Goal: Transaction & Acquisition: Purchase product/service

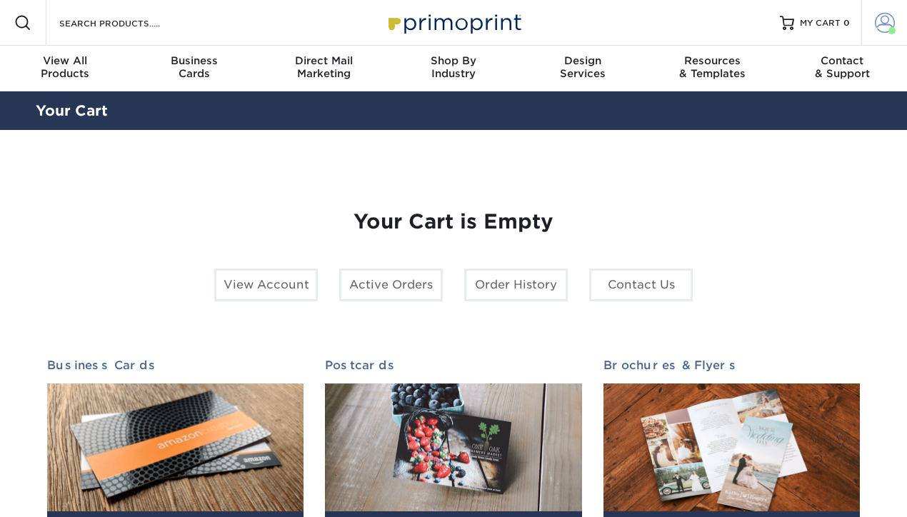
click at [883, 23] on span at bounding box center [885, 23] width 20 height 20
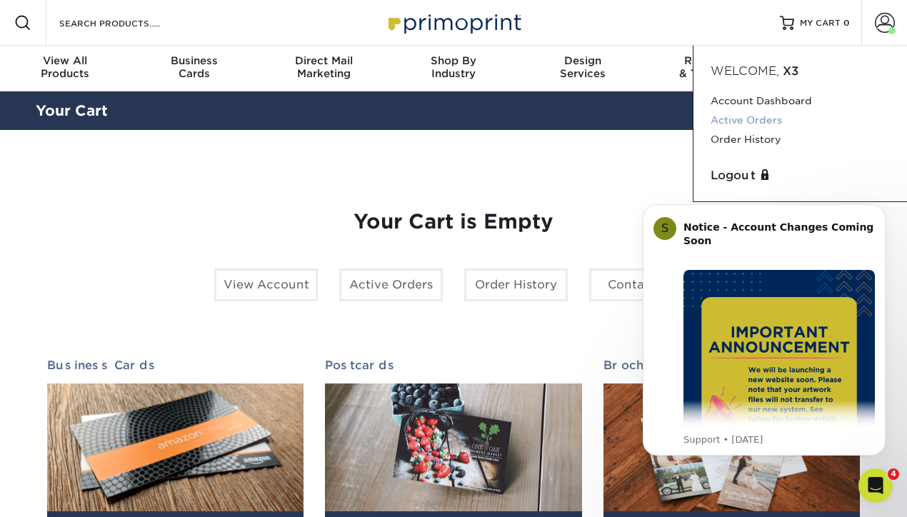
click at [743, 121] on link "Active Orders" at bounding box center [800, 120] width 179 height 19
click at [881, 23] on span at bounding box center [885, 23] width 20 height 20
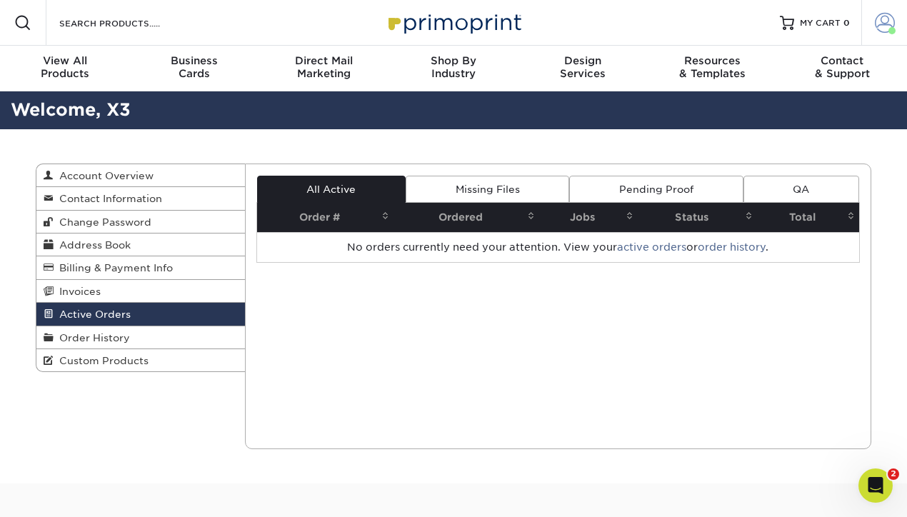
click at [878, 21] on span at bounding box center [885, 23] width 20 height 20
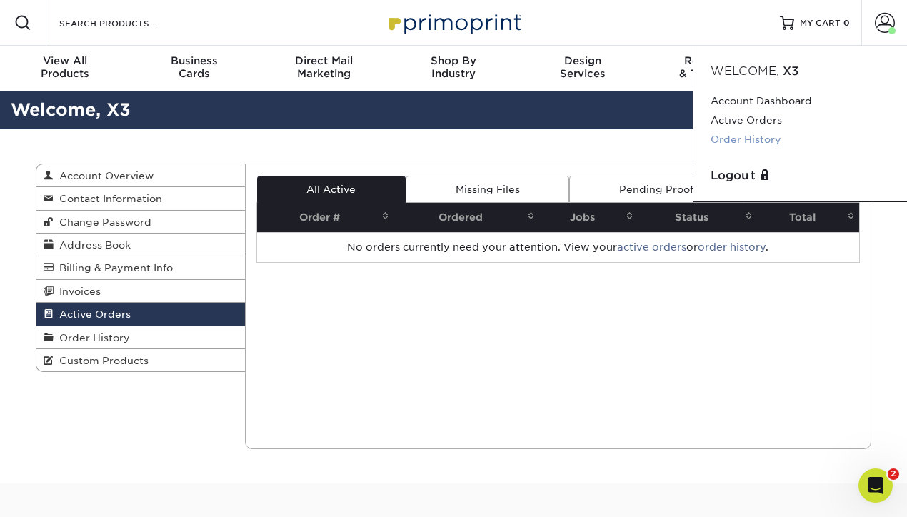
click at [759, 140] on link "Order History" at bounding box center [800, 139] width 179 height 19
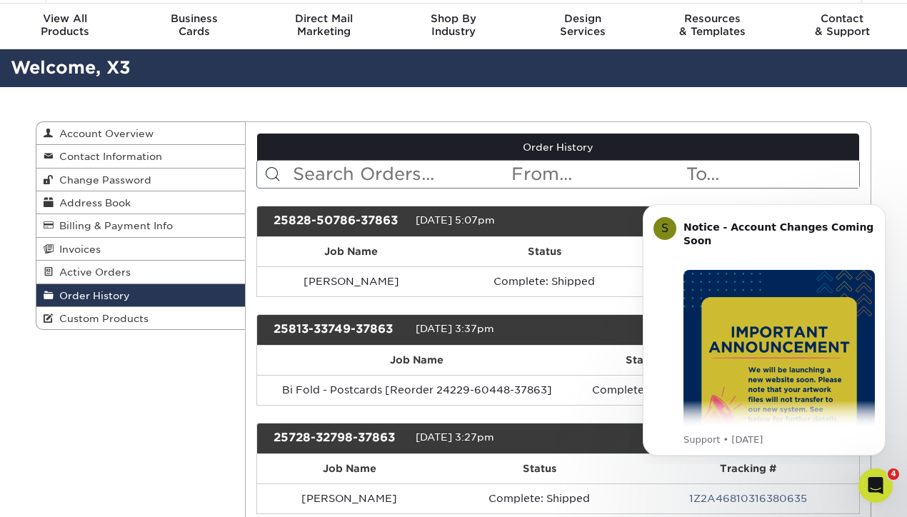
scroll to position [52, 0]
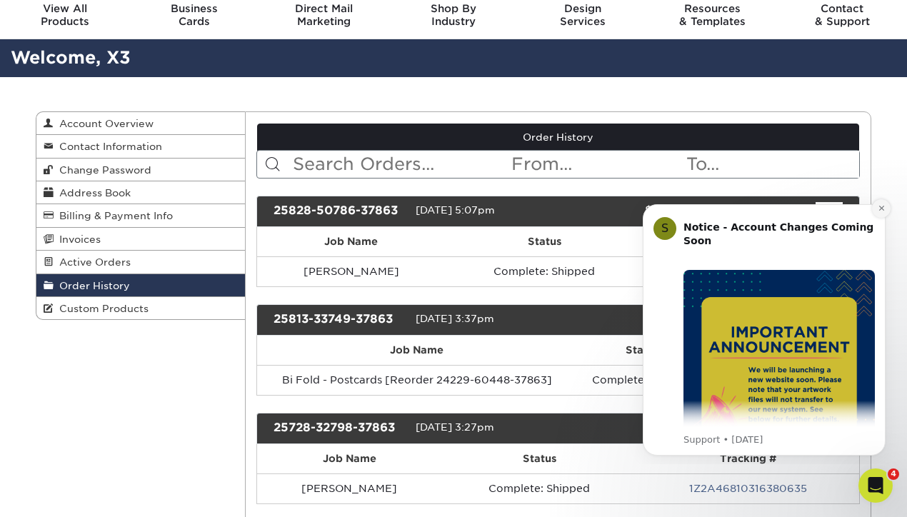
click at [879, 209] on icon "Dismiss notification" at bounding box center [880, 208] width 5 height 5
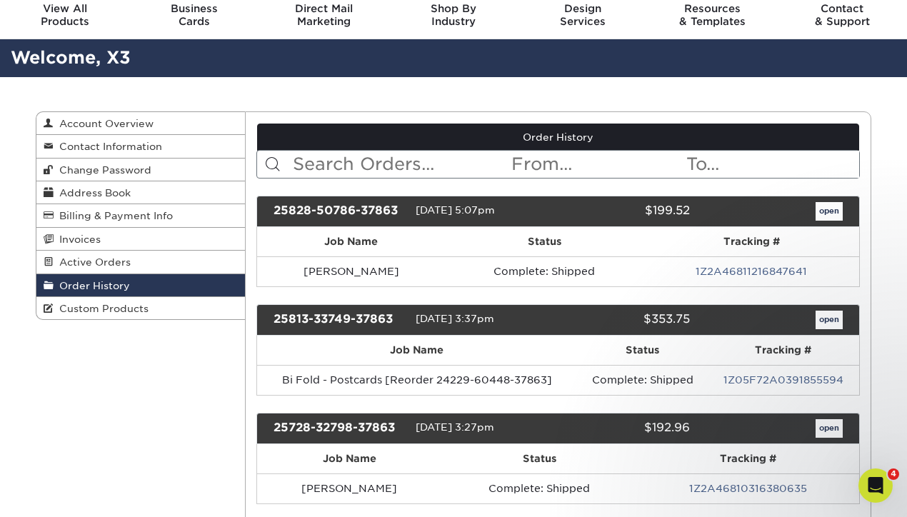
click at [413, 164] on input "text" at bounding box center [400, 164] width 219 height 27
type input "suzanne"
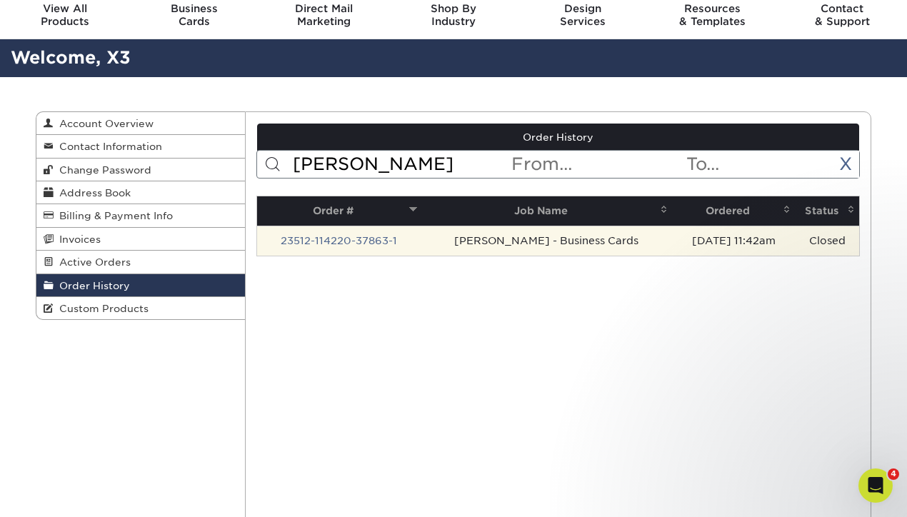
click at [471, 242] on td "[PERSON_NAME] - Business Cards" at bounding box center [546, 241] width 251 height 30
click at [390, 244] on link "23512-114220-37863-1" at bounding box center [339, 240] width 116 height 11
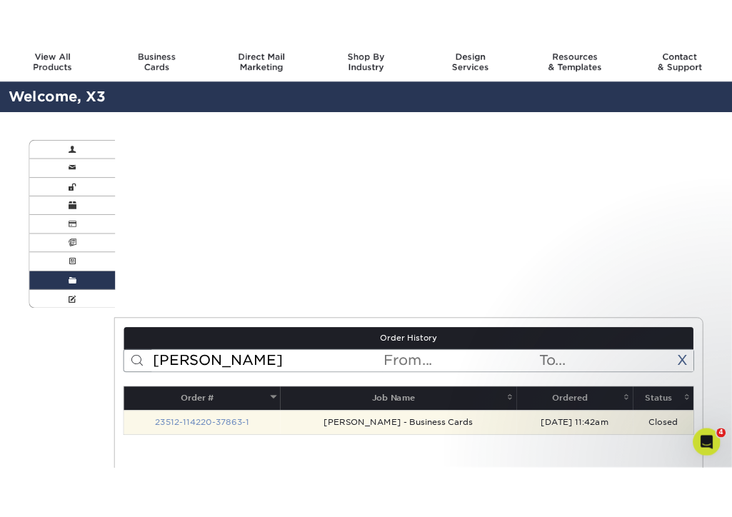
scroll to position [0, 0]
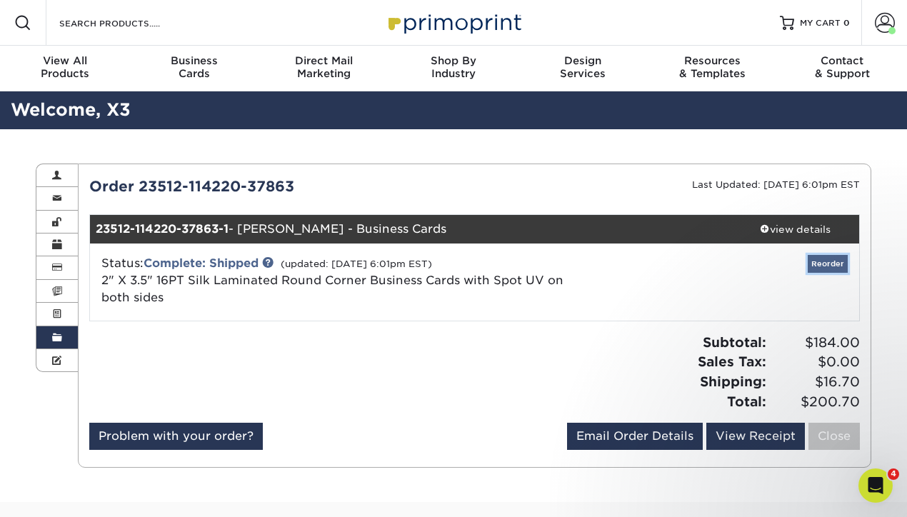
click at [823, 263] on link "Reorder" at bounding box center [828, 264] width 40 height 18
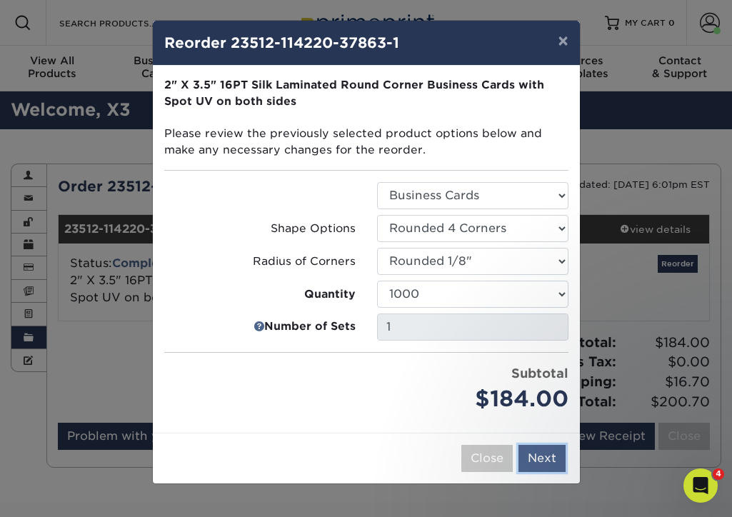
click at [539, 456] on button "Next" at bounding box center [542, 458] width 47 height 27
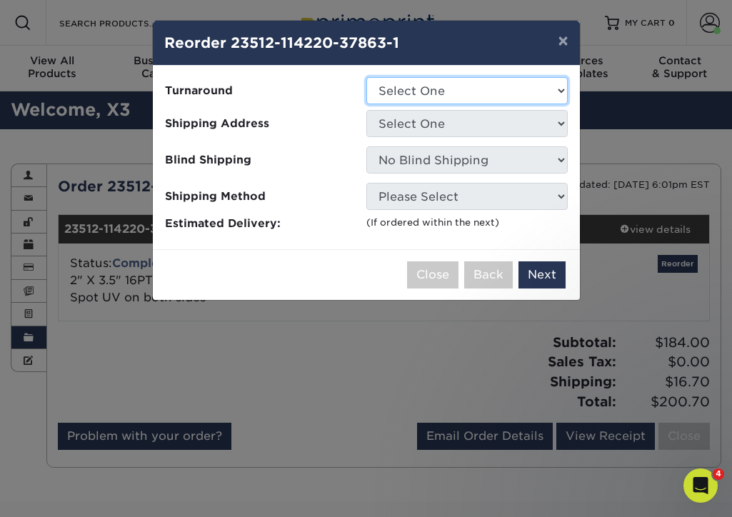
click at [434, 98] on select "Select One 2-4 Business Days" at bounding box center [466, 90] width 201 height 27
select select "eac151dc-5db9-4b99-b896-4e2ac55ddf4a"
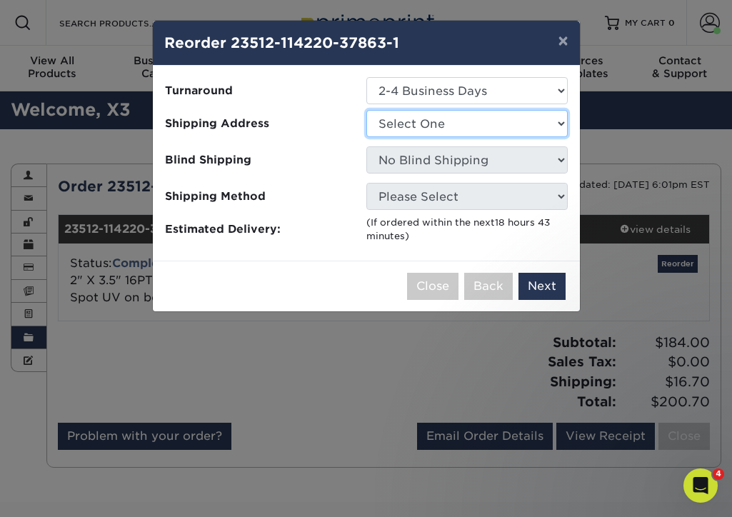
click at [434, 123] on select "Select One Alex Karis Andrea SeGraves Braxton Bolingbroke Brian Whitworth Bryan…" at bounding box center [466, 123] width 201 height 27
select select "103580"
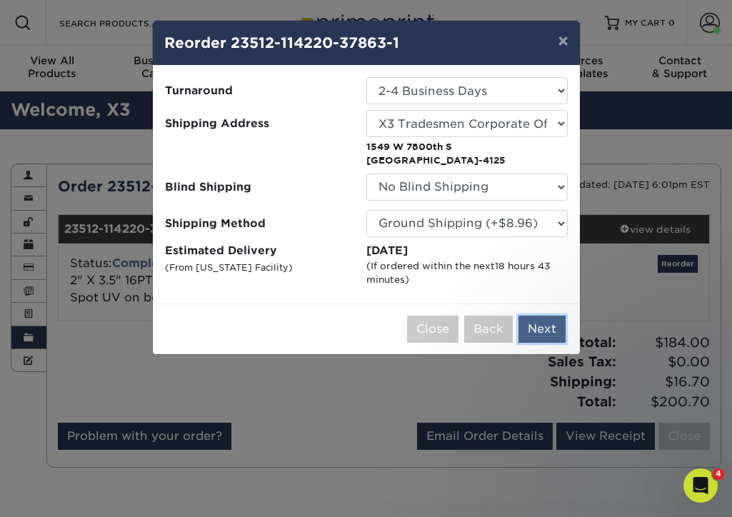
click at [541, 320] on button "Next" at bounding box center [542, 329] width 47 height 27
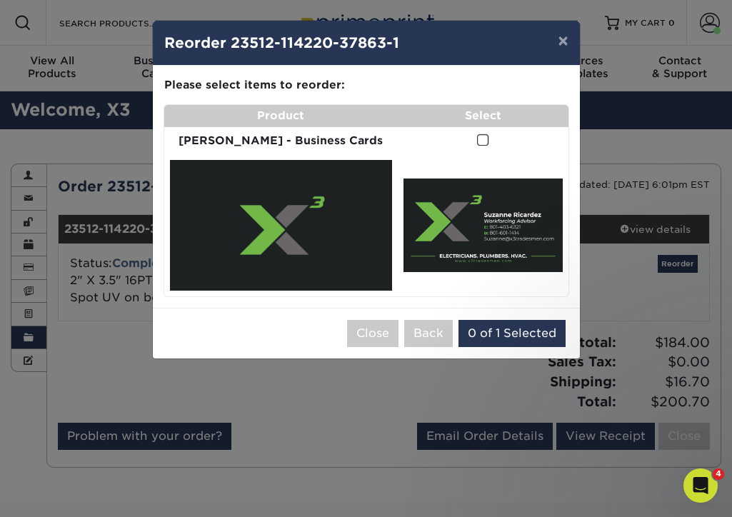
click at [477, 147] on span at bounding box center [483, 141] width 12 height 14
click at [0, 0] on input "checkbox" at bounding box center [0, 0] width 0 height 0
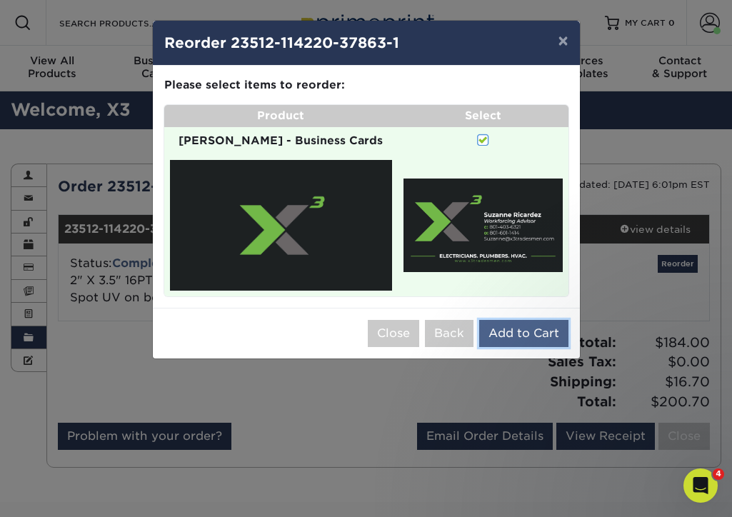
click at [502, 331] on button "Add to Cart" at bounding box center [523, 333] width 89 height 27
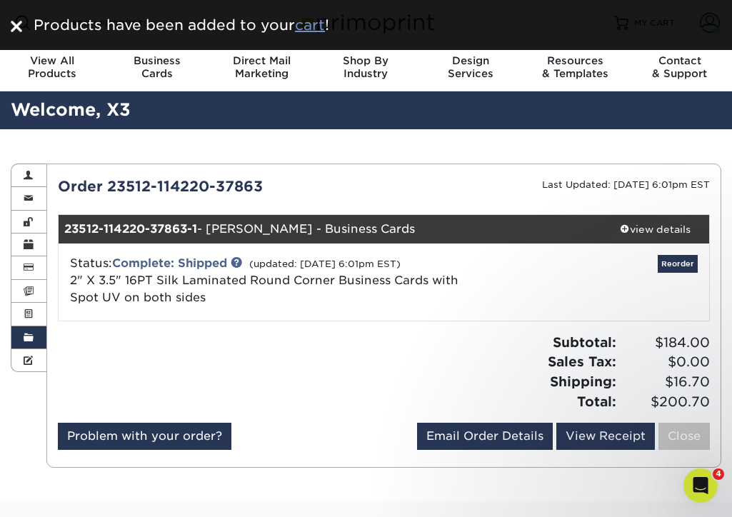
click at [308, 27] on u "cart" at bounding box center [310, 24] width 30 height 17
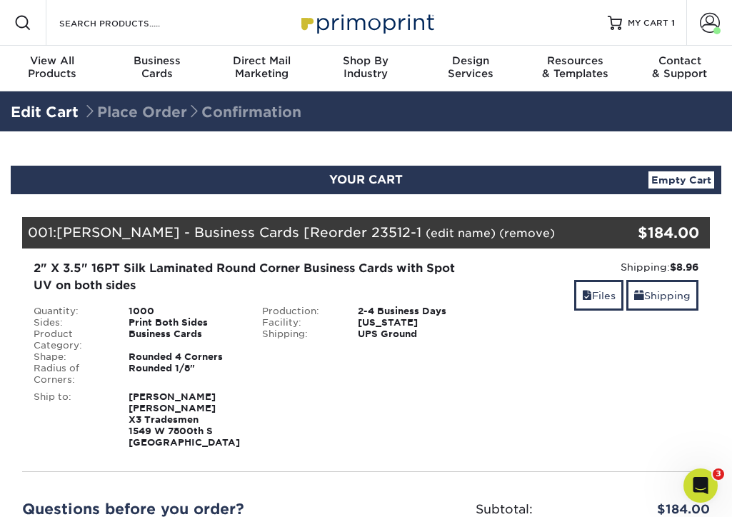
click at [681, 181] on link "Empty Cart" at bounding box center [681, 179] width 66 height 17
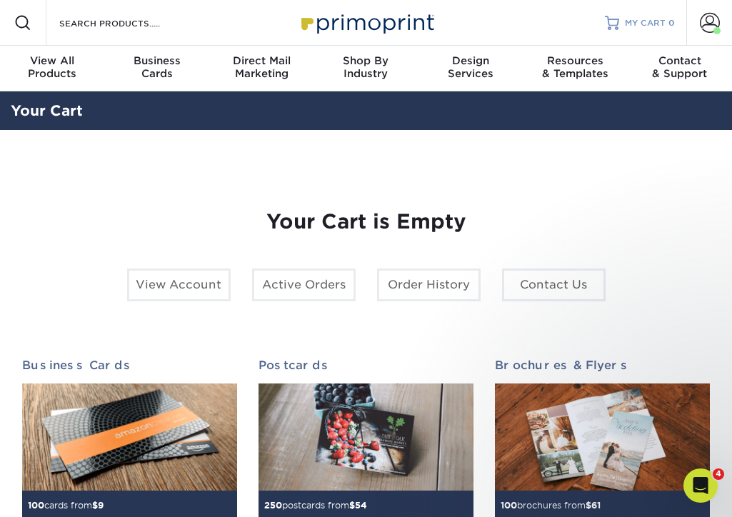
click at [619, 26] on div at bounding box center [612, 23] width 14 height 14
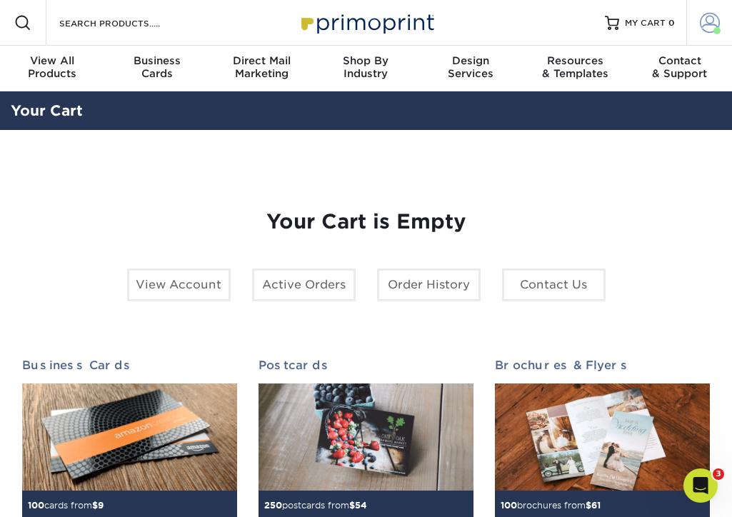
click at [704, 30] on span at bounding box center [710, 23] width 20 height 20
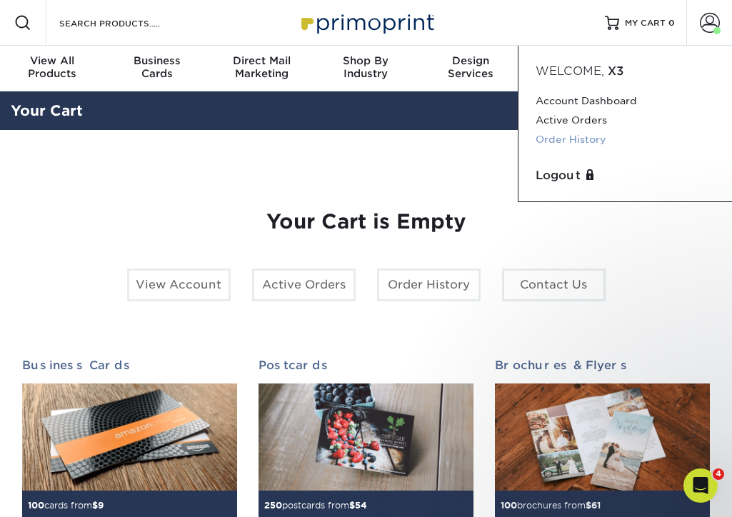
click at [572, 141] on link "Order History" at bounding box center [625, 139] width 179 height 19
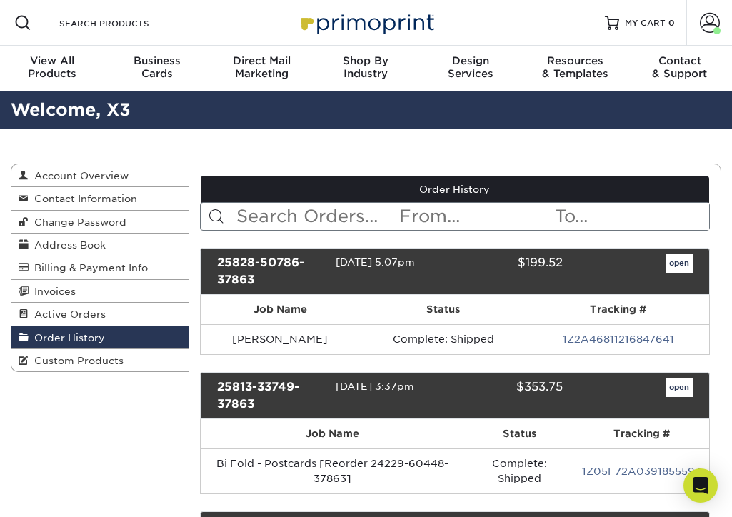
click at [313, 221] on input "text" at bounding box center [317, 216] width 164 height 27
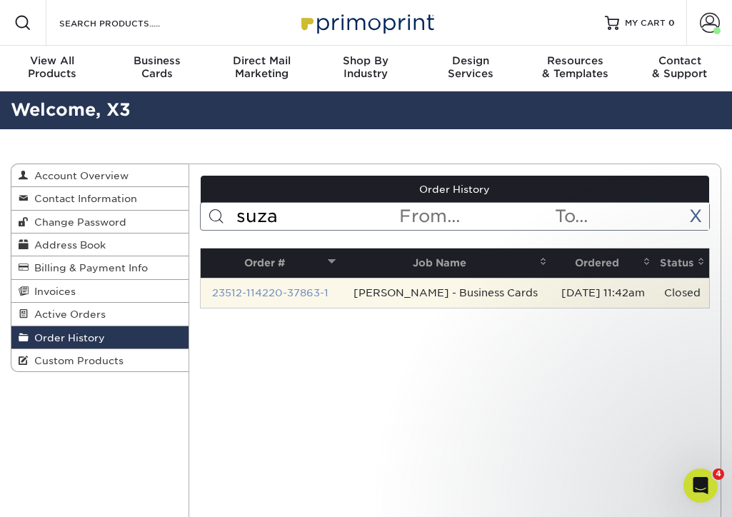
type input "suza"
click at [291, 290] on link "23512-114220-37863-1" at bounding box center [270, 292] width 116 height 11
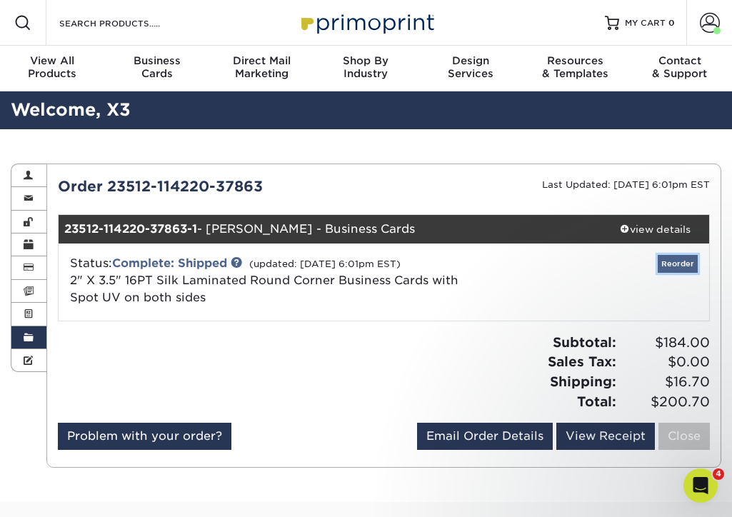
click at [671, 259] on link "Reorder" at bounding box center [678, 264] width 40 height 18
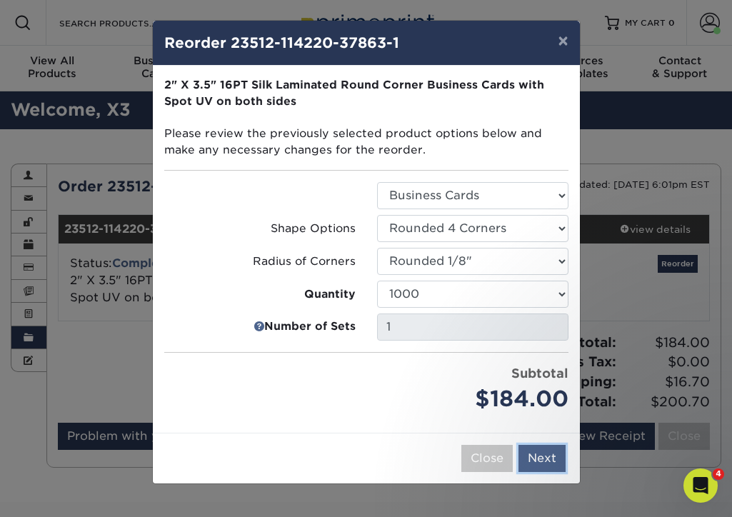
click at [555, 455] on button "Next" at bounding box center [542, 458] width 47 height 27
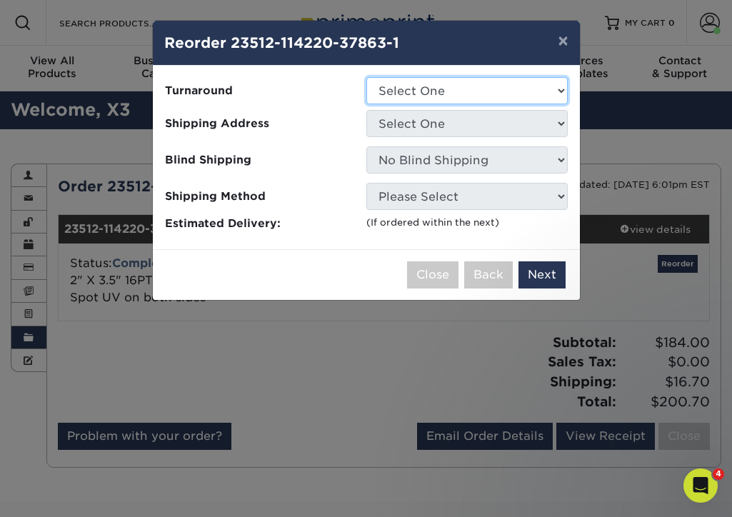
click at [456, 89] on select "Select One 2-4 Business Days" at bounding box center [466, 90] width 201 height 27
select select "eac151dc-5db9-4b99-b896-4e2ac55ddf4a"
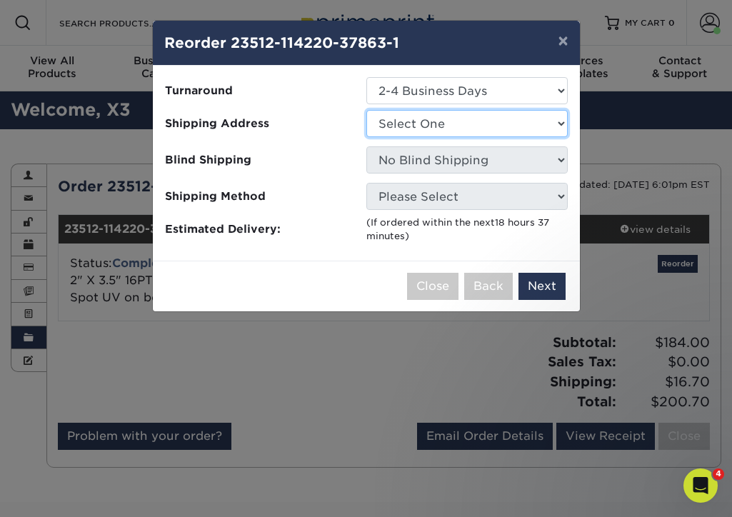
click at [461, 121] on select "Select One Alex Karis Andrea SeGraves Braxton Bolingbroke Brian Whitworth Bryan…" at bounding box center [466, 123] width 201 height 27
select select "103580"
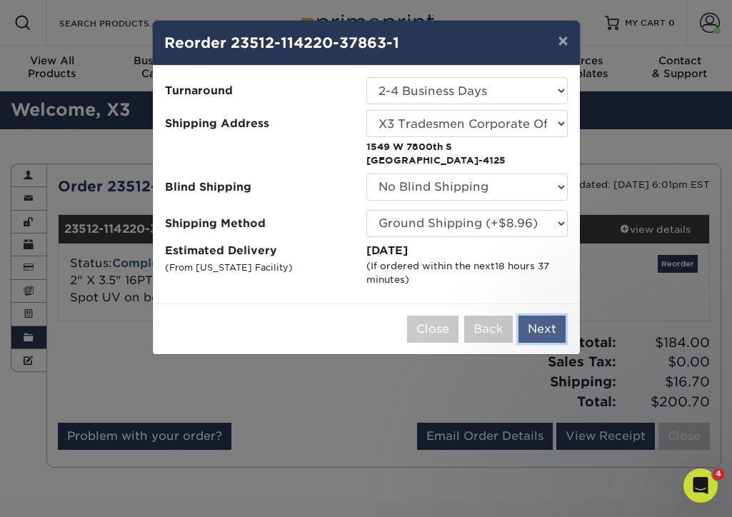
click at [539, 334] on button "Next" at bounding box center [542, 329] width 47 height 27
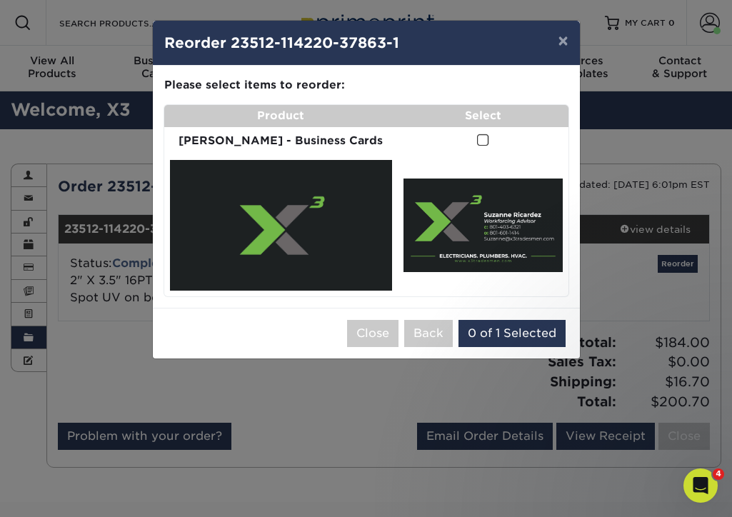
click at [477, 146] on span at bounding box center [483, 141] width 12 height 14
click at [0, 0] on input "checkbox" at bounding box center [0, 0] width 0 height 0
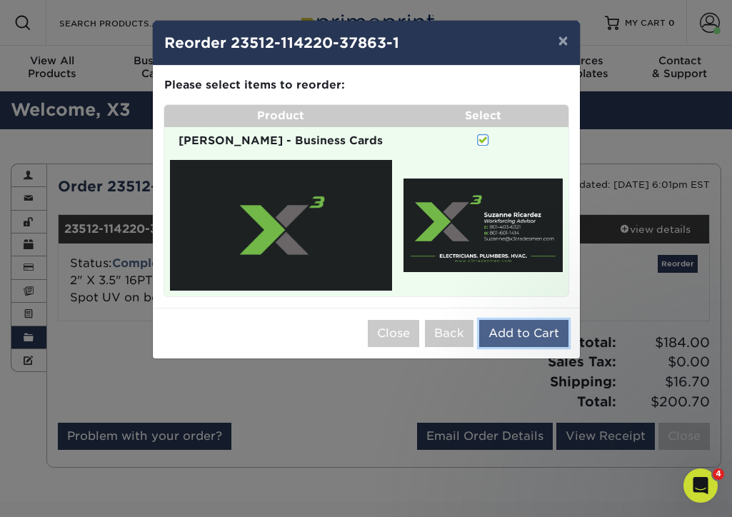
click at [504, 331] on button "Add to Cart" at bounding box center [523, 333] width 89 height 27
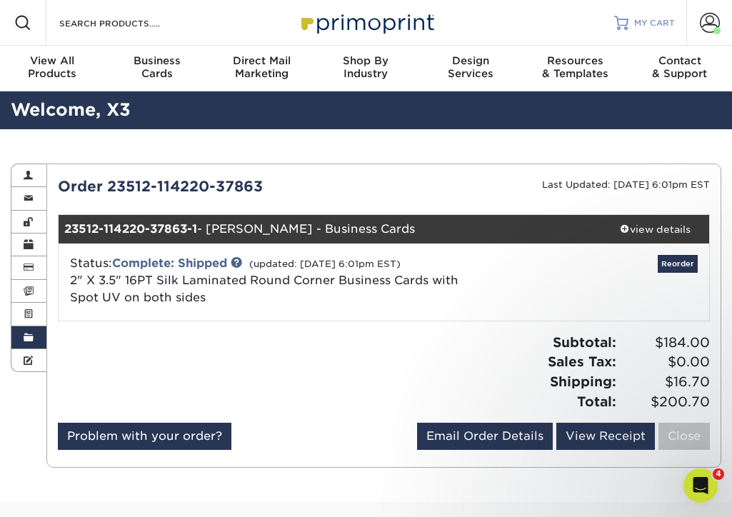
click at [652, 24] on span "MY CART" at bounding box center [654, 23] width 41 height 12
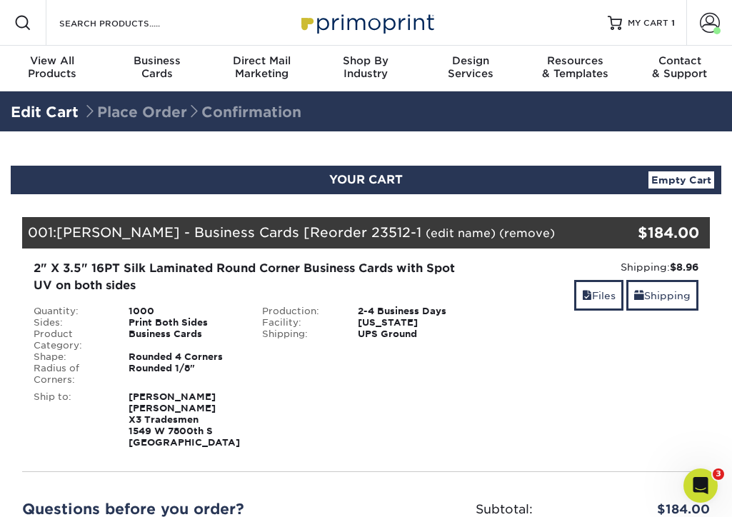
click at [673, 176] on link "Empty Cart" at bounding box center [681, 179] width 66 height 17
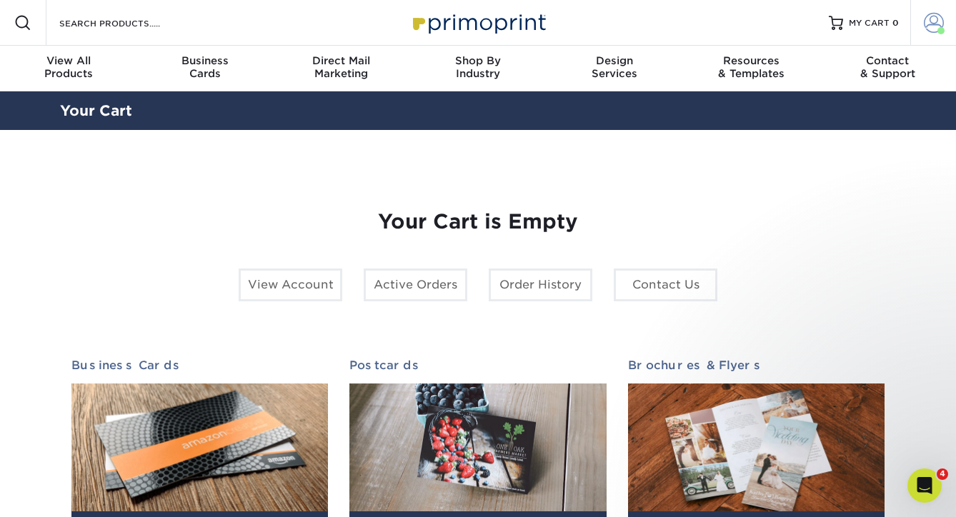
click at [731, 32] on span at bounding box center [933, 23] width 20 height 20
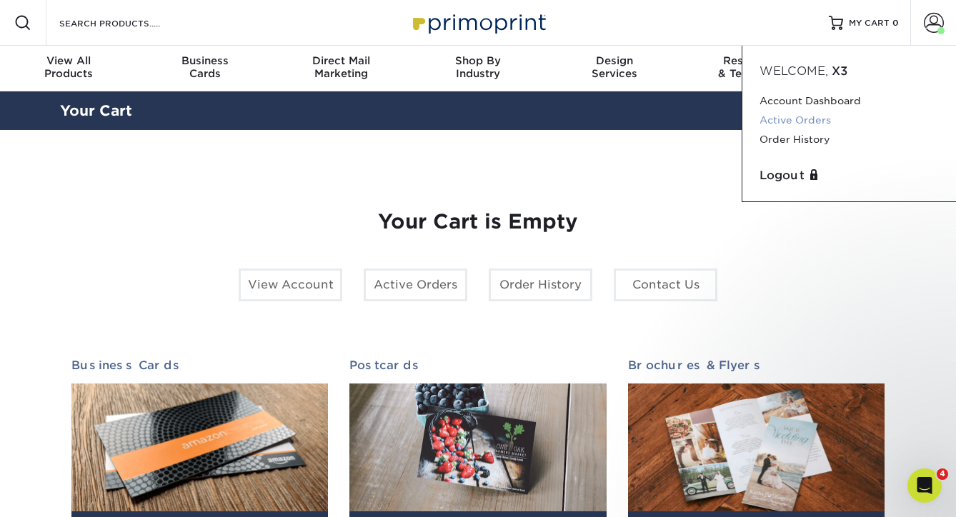
click at [731, 113] on link "Active Orders" at bounding box center [848, 120] width 179 height 19
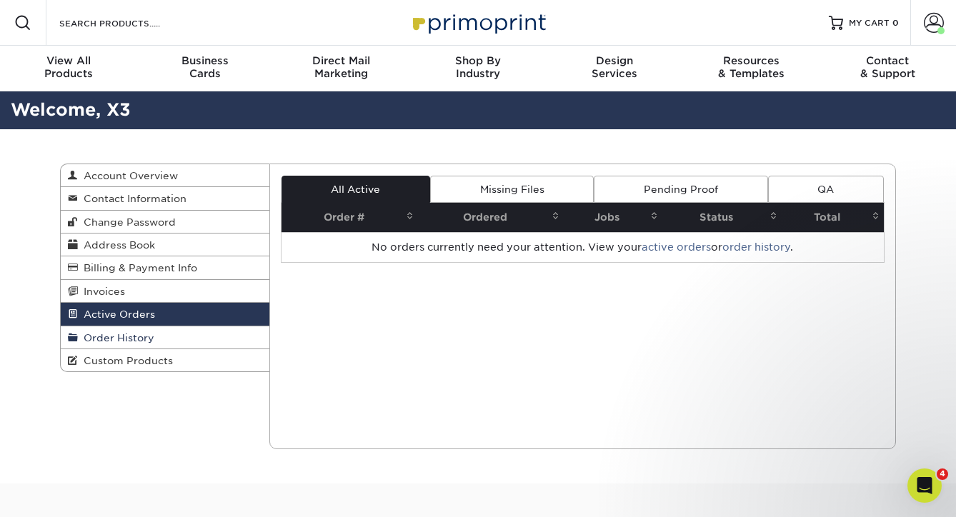
click at [204, 334] on link "Order History" at bounding box center [165, 337] width 209 height 23
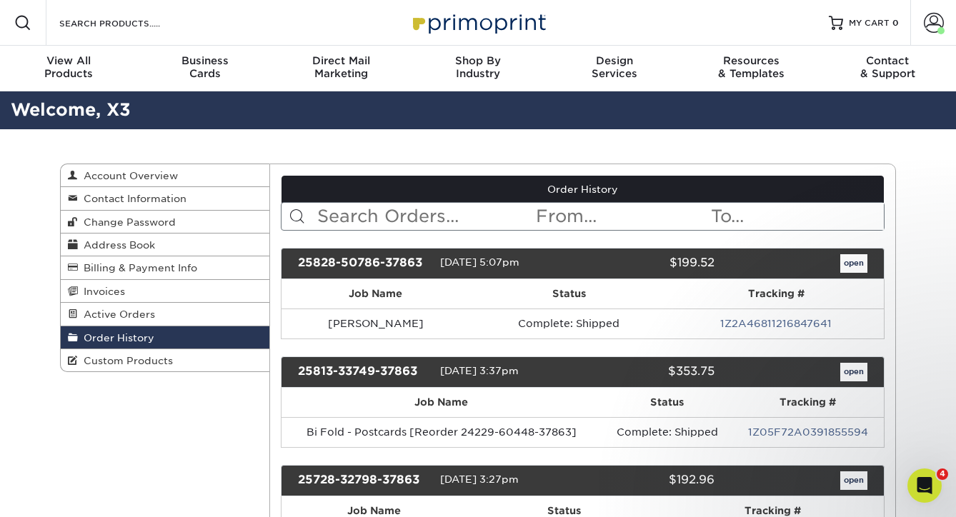
click at [387, 217] on input "text" at bounding box center [425, 216] width 219 height 27
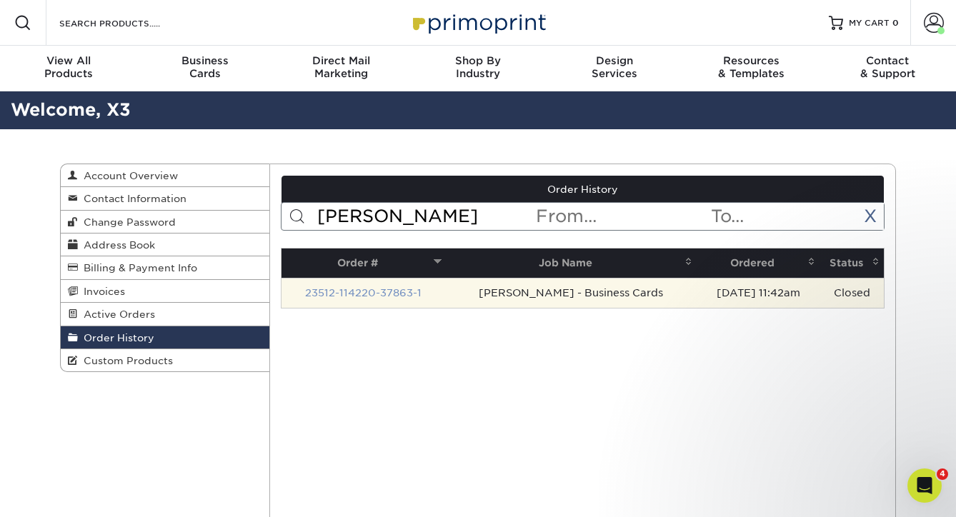
type input "suzan"
click at [384, 290] on link "23512-114220-37863-1" at bounding box center [363, 292] width 116 height 11
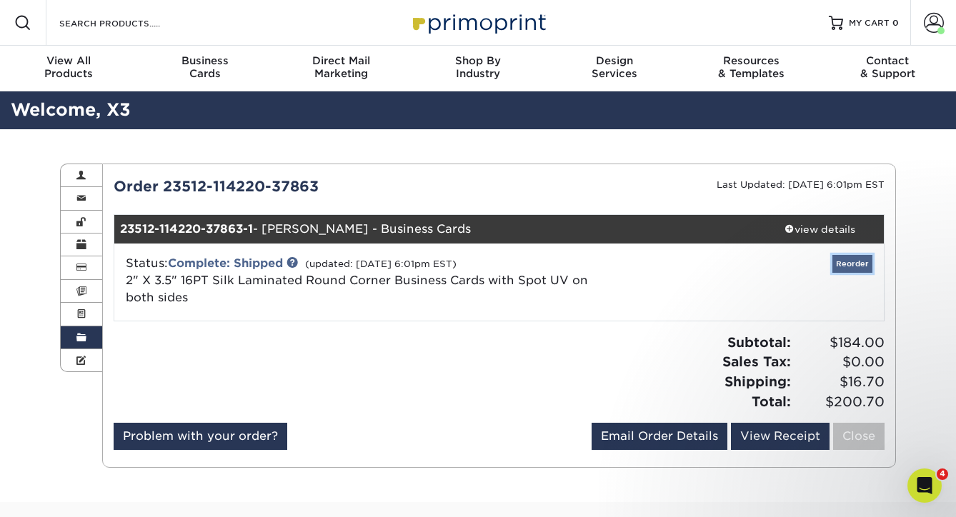
click at [851, 257] on link "Reorder" at bounding box center [852, 264] width 40 height 18
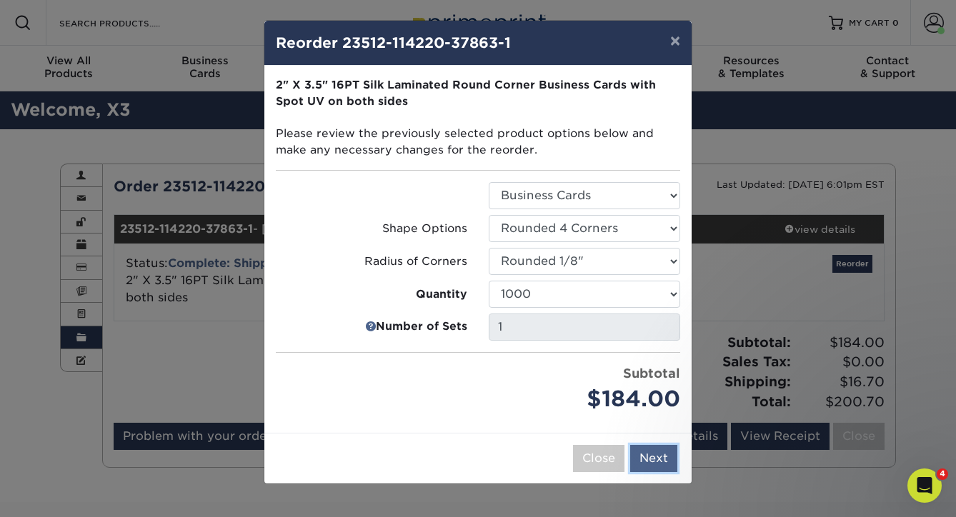
click at [658, 457] on button "Next" at bounding box center [653, 458] width 47 height 27
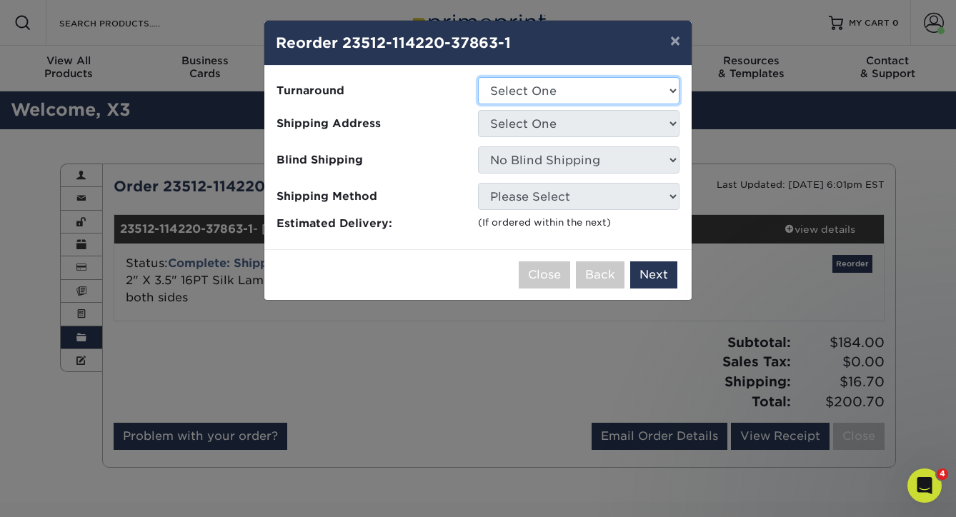
click at [564, 83] on select "Select One 2-4 Business Days" at bounding box center [578, 90] width 201 height 27
select select "eac151dc-5db9-4b99-b896-4e2ac55ddf4a"
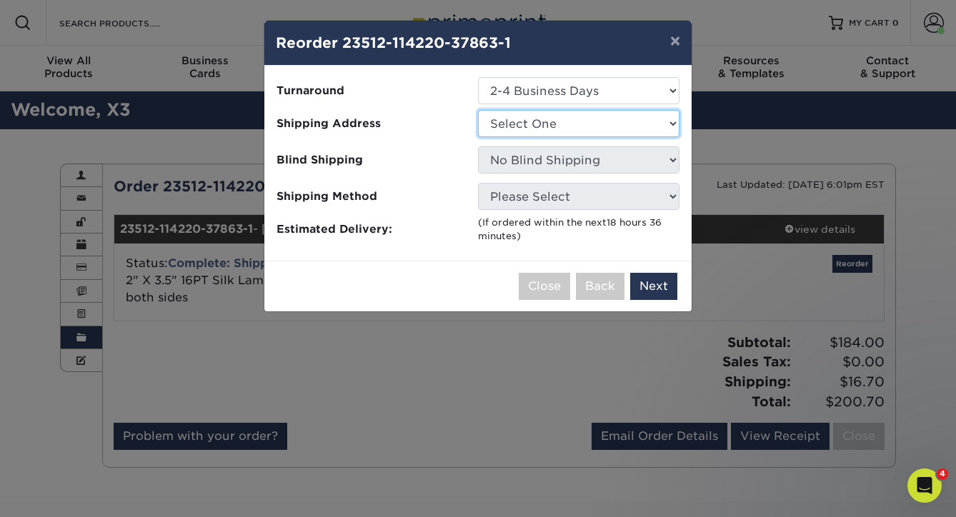
click at [561, 119] on select "Select One Alex Karis Andrea SeGraves Braxton Bolingbroke Brian Whitworth Bryan…" at bounding box center [578, 123] width 201 height 27
select select "103580"
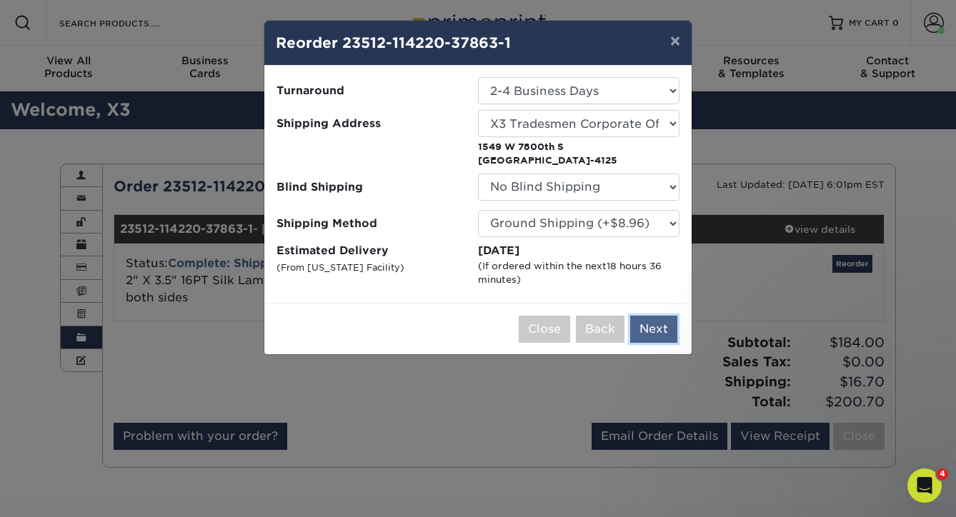
click at [666, 324] on button "Next" at bounding box center [653, 329] width 47 height 27
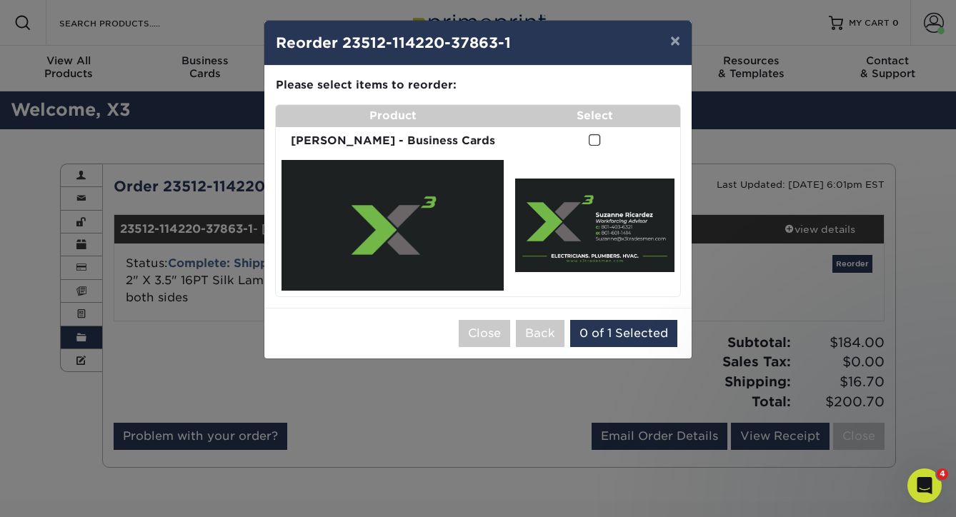
click at [584, 155] on td at bounding box center [594, 141] width 171 height 28
click at [588, 146] on span at bounding box center [594, 141] width 12 height 14
click at [0, 0] on input "checkbox" at bounding box center [0, 0] width 0 height 0
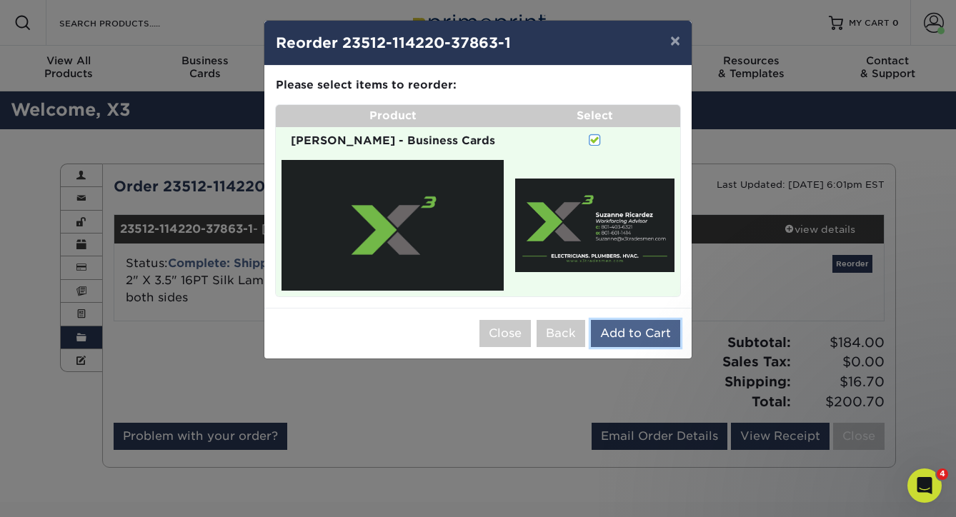
click at [621, 330] on button "Add to Cart" at bounding box center [635, 333] width 89 height 27
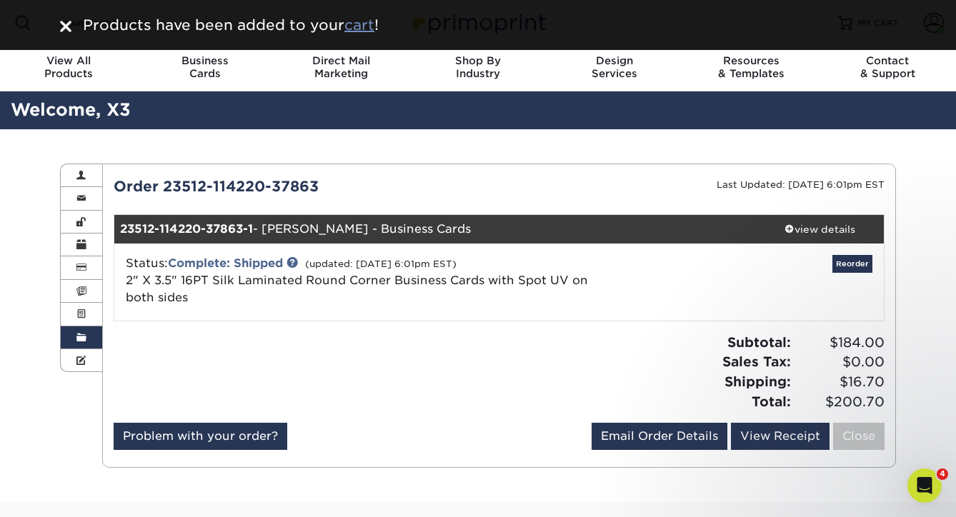
click at [366, 31] on u "cart" at bounding box center [359, 24] width 30 height 17
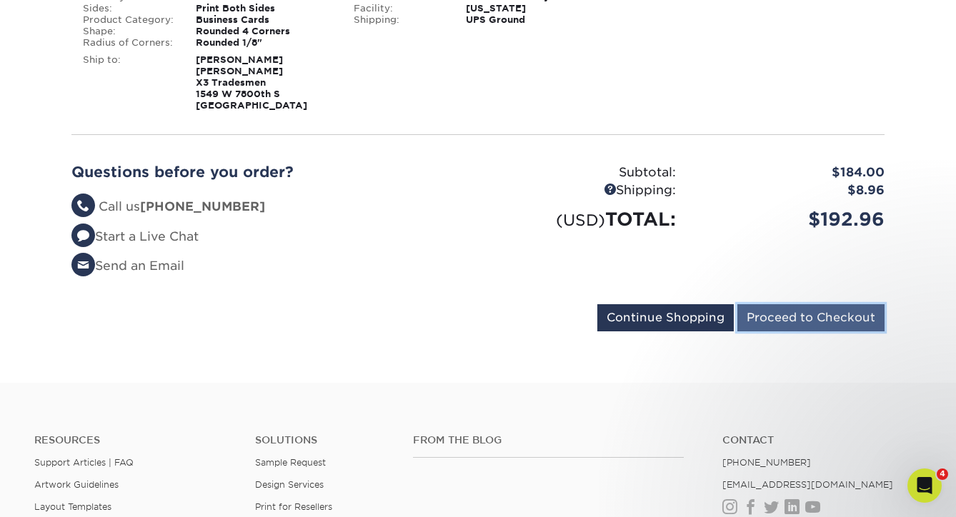
click at [814, 305] on input "Proceed to Checkout" at bounding box center [810, 317] width 147 height 27
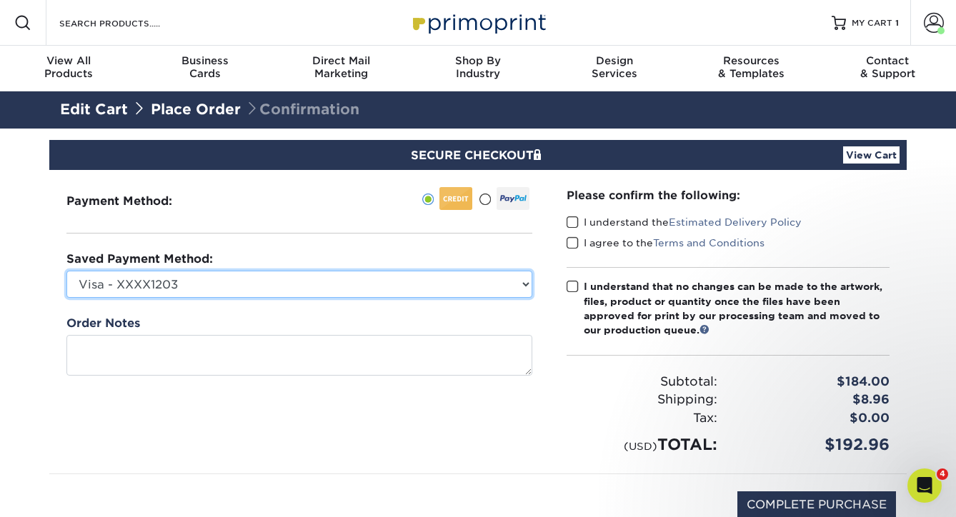
click at [486, 289] on select "Visa - XXXX1203 JJ Divvy - XXXX9516 Visa - XXXX0790 New Credit Card" at bounding box center [299, 284] width 466 height 27
select select "71864"
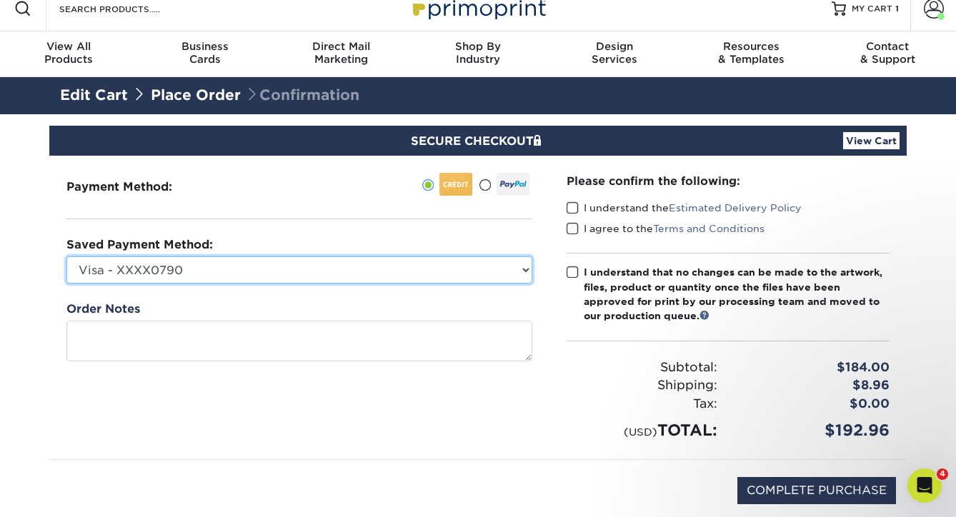
scroll to position [16, 0]
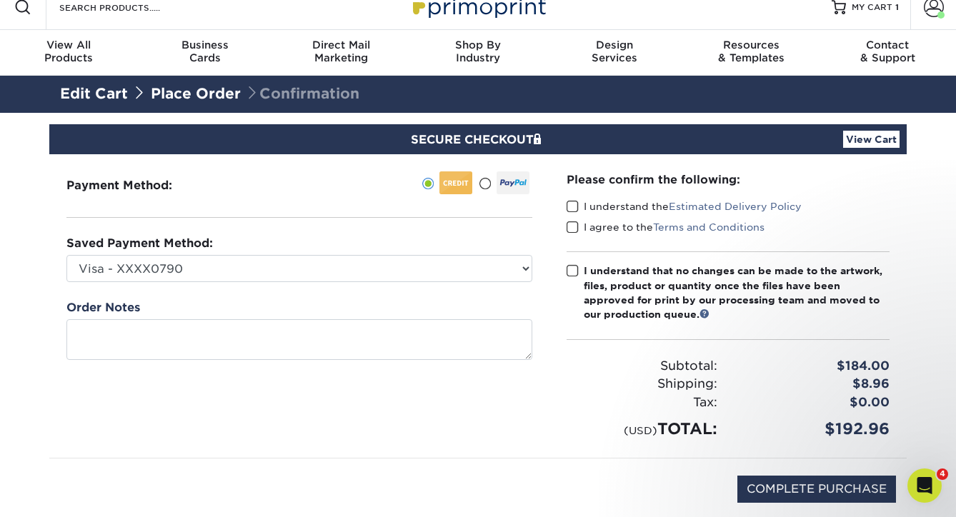
click at [570, 204] on span at bounding box center [572, 207] width 12 height 14
click at [0, 0] on input "I understand the Estimated Delivery Policy" at bounding box center [0, 0] width 0 height 0
click at [570, 226] on span at bounding box center [572, 228] width 12 height 14
click at [0, 0] on input "I agree to the Terms and Conditions" at bounding box center [0, 0] width 0 height 0
click at [570, 261] on div "Please confirm the following: I understand the Estimated Delivery Policy I agre…" at bounding box center [727, 305] width 323 height 269
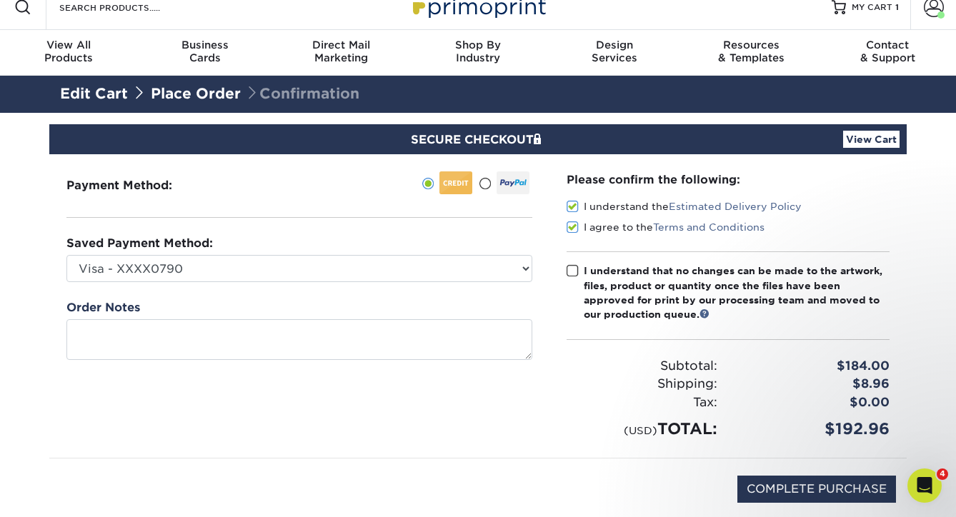
click at [571, 271] on span at bounding box center [572, 271] width 12 height 14
click at [0, 0] on input "I understand that no changes can be made to the artwork, files, product or quan…" at bounding box center [0, 0] width 0 height 0
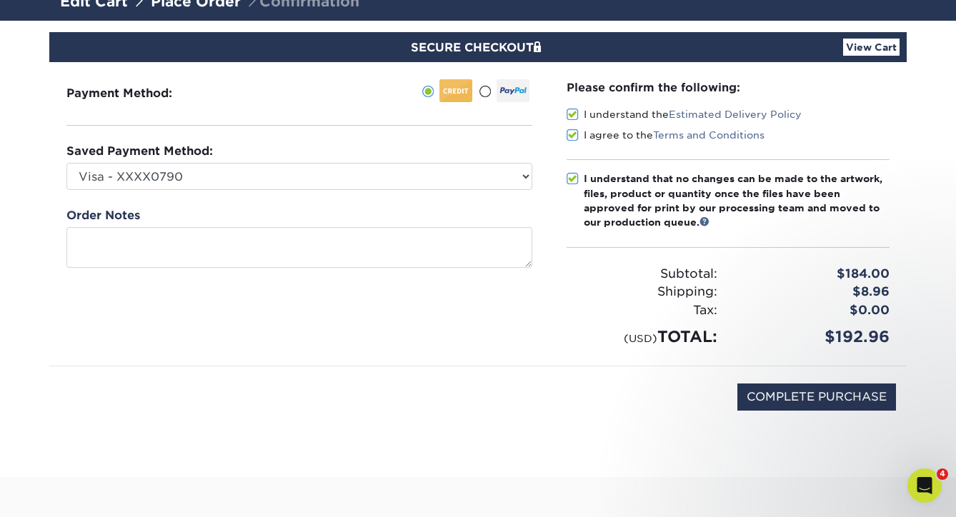
scroll to position [117, 0]
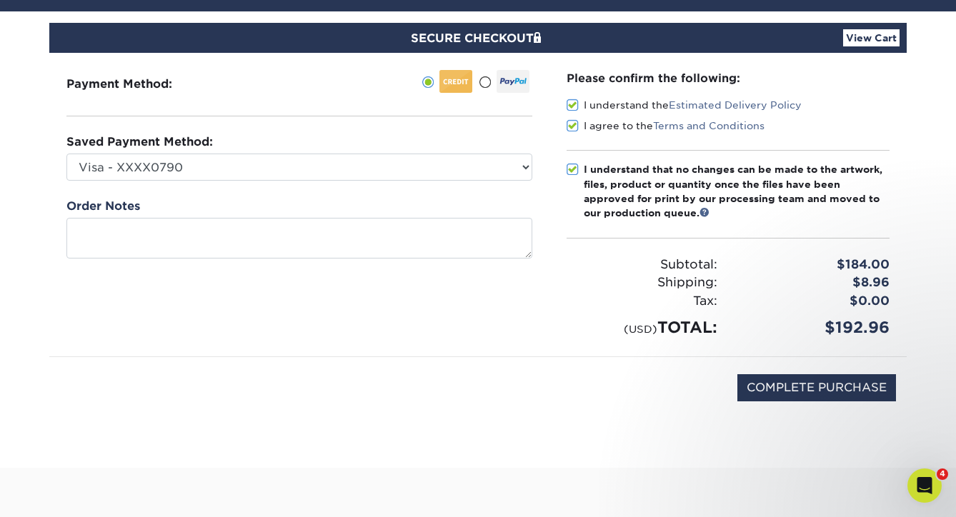
click at [883, 33] on link "View Cart" at bounding box center [871, 37] width 56 height 17
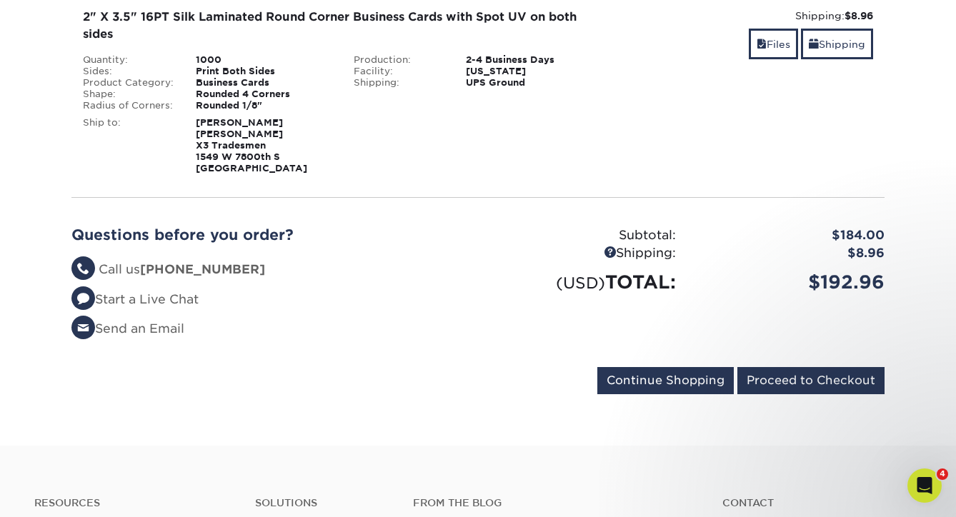
scroll to position [354, 0]
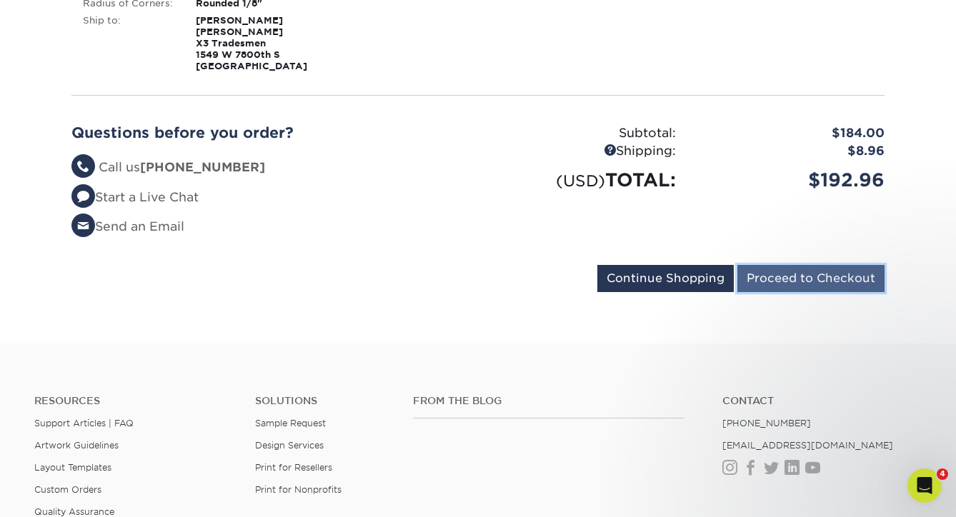
click at [839, 271] on input "Proceed to Checkout" at bounding box center [810, 278] width 147 height 27
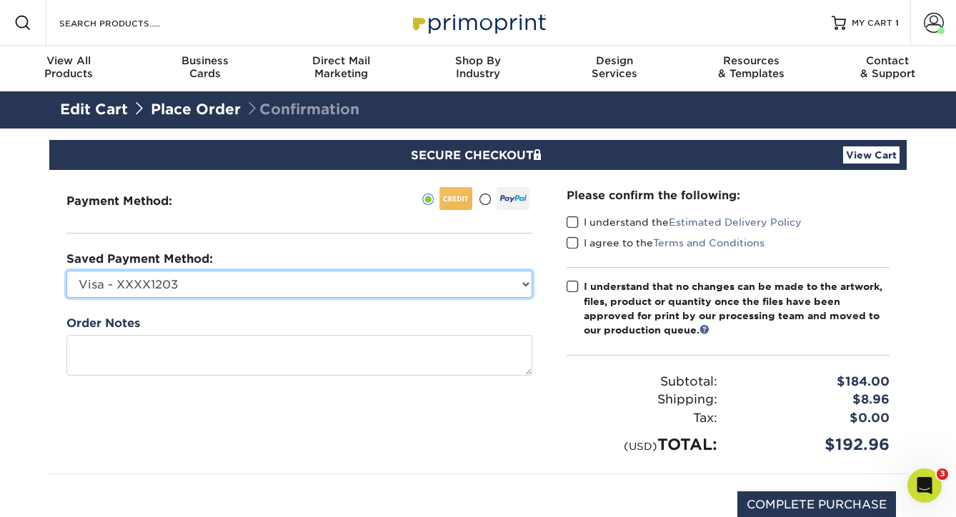
click at [218, 284] on select "Visa - XXXX1203 JJ Divvy - XXXX9516 Visa - XXXX0790 New Credit Card" at bounding box center [299, 284] width 466 height 27
select select "71864"
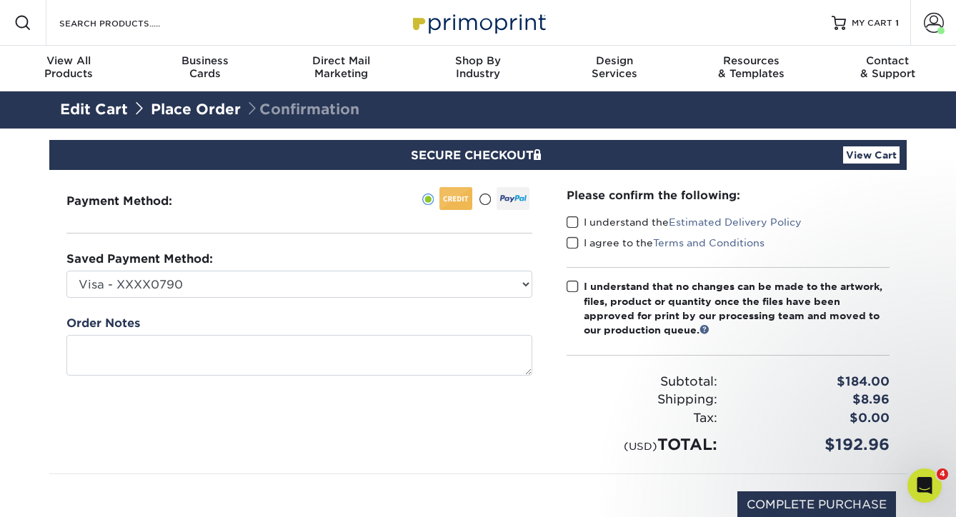
click at [576, 227] on span at bounding box center [572, 223] width 12 height 14
click at [0, 0] on input "I understand the Estimated Delivery Policy" at bounding box center [0, 0] width 0 height 0
click at [576, 246] on span at bounding box center [572, 243] width 12 height 14
click at [0, 0] on input "I agree to the Terms and Conditions" at bounding box center [0, 0] width 0 height 0
click at [574, 282] on span at bounding box center [572, 287] width 12 height 14
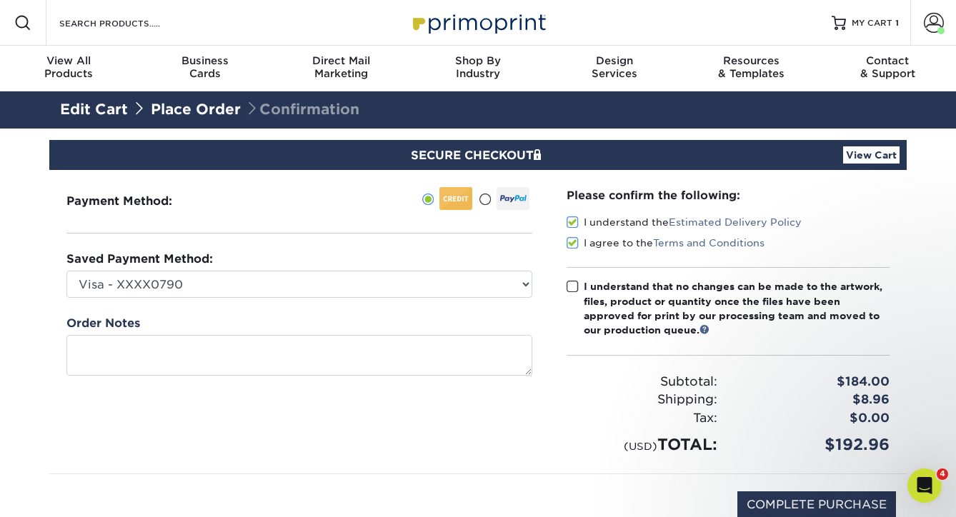
click at [0, 0] on input "I understand that no changes can be made to the artwork, files, product or quan…" at bounding box center [0, 0] width 0 height 0
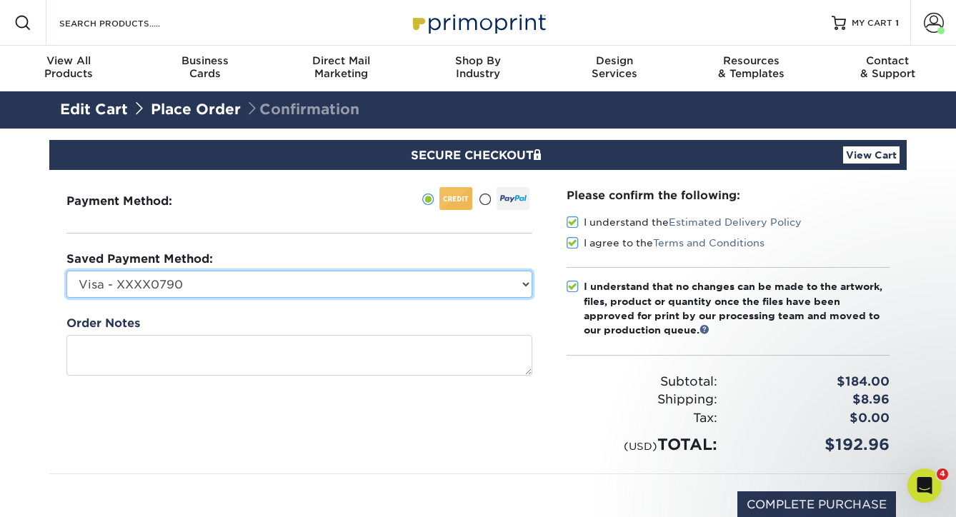
click at [464, 285] on select "Visa - XXXX1203 JJ Divvy - XXXX9516 Visa - XXXX0790 New Credit Card" at bounding box center [299, 284] width 466 height 27
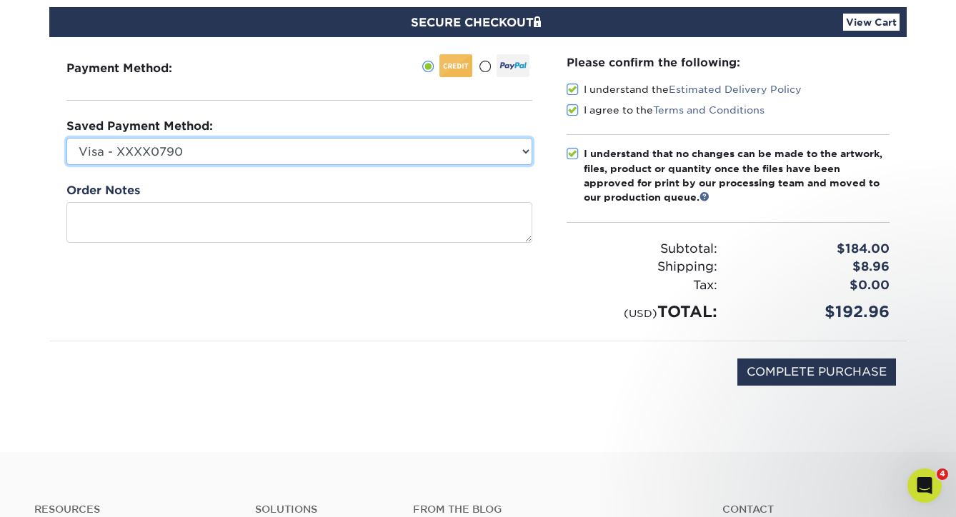
scroll to position [184, 0]
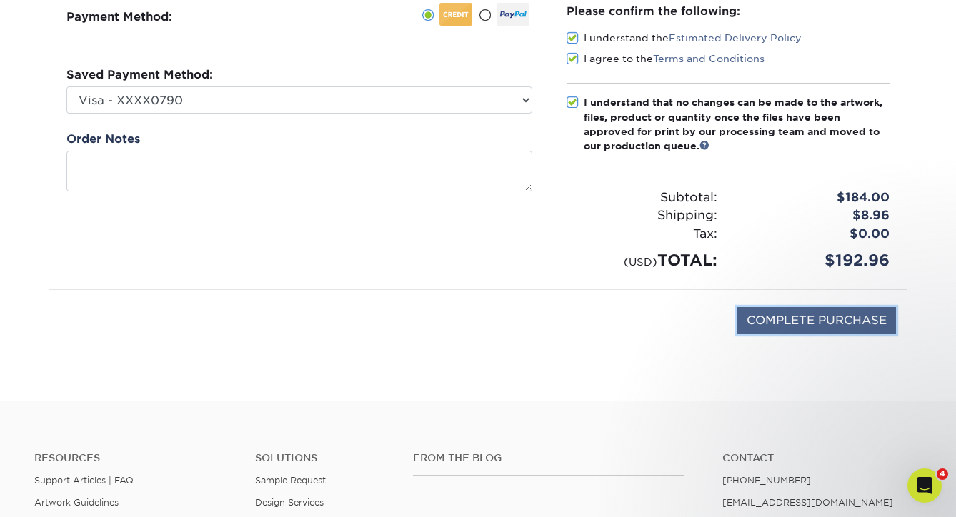
click at [795, 321] on input "COMPLETE PURCHASE" at bounding box center [816, 320] width 159 height 27
type input "PROCESSING, PLEASE WAIT..."
